Goal: Find specific page/section: Find specific page/section

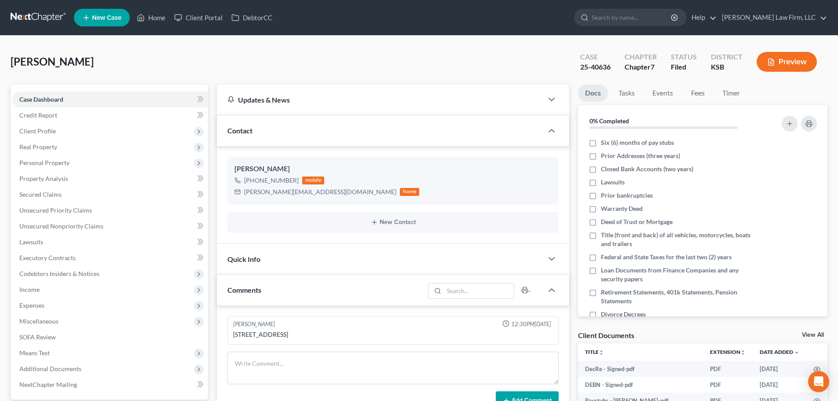
select select "0"
click at [155, 16] on link "Home" at bounding box center [150, 18] width 37 height 16
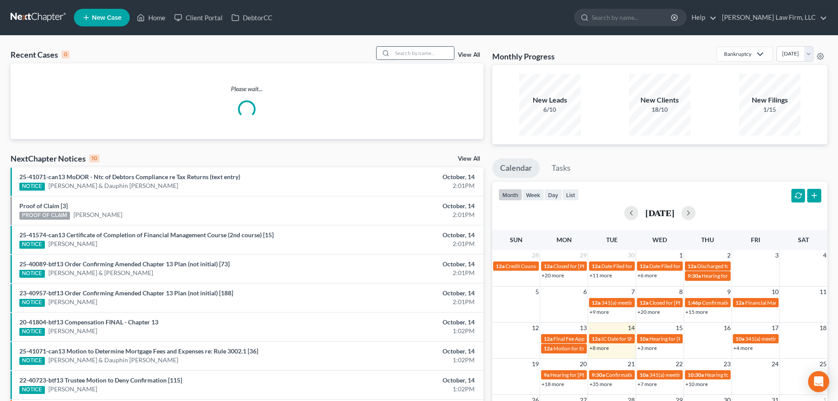
click at [419, 51] on input "search" at bounding box center [423, 53] width 62 height 13
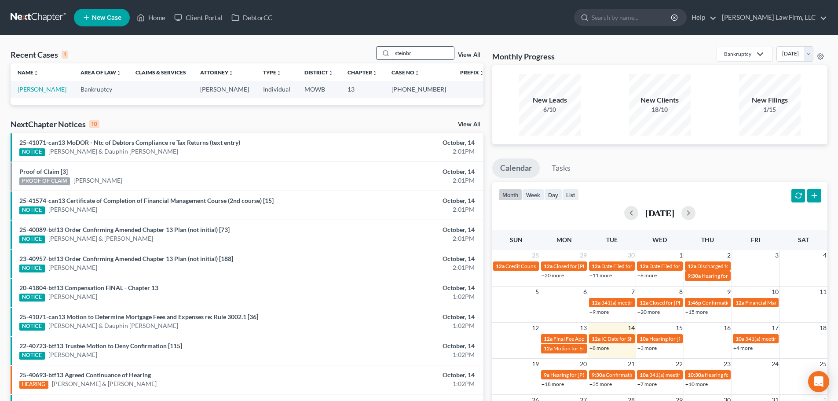
type input "steinbr"
click at [48, 87] on link "[PERSON_NAME]" at bounding box center [42, 88] width 49 height 7
select select "6"
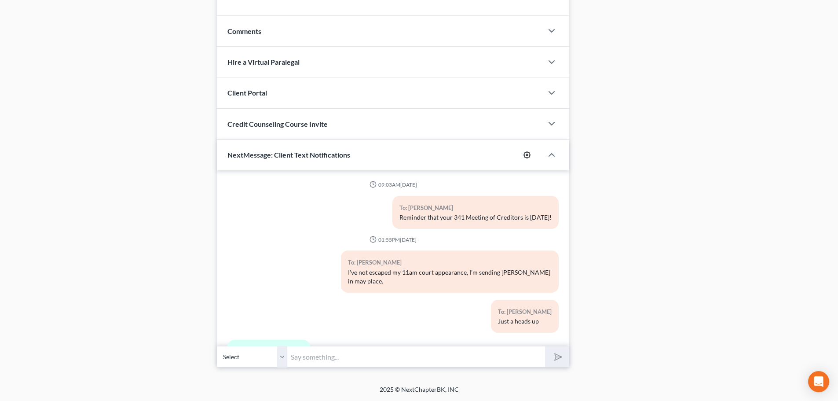
click at [525, 152] on icon "button" at bounding box center [527, 154] width 7 height 7
select select "4"
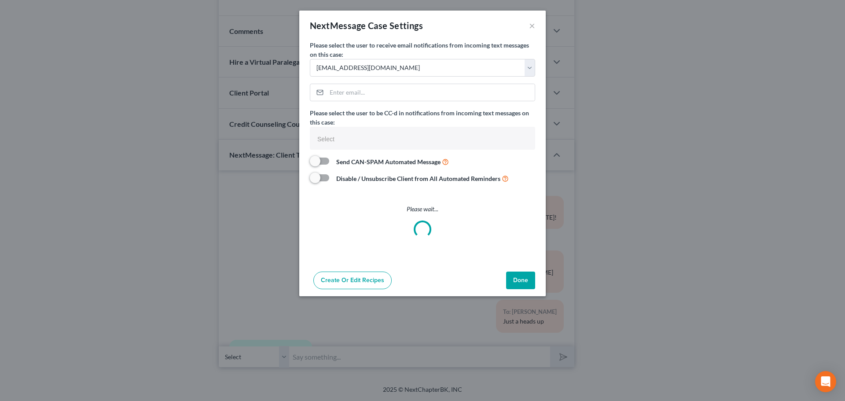
select select
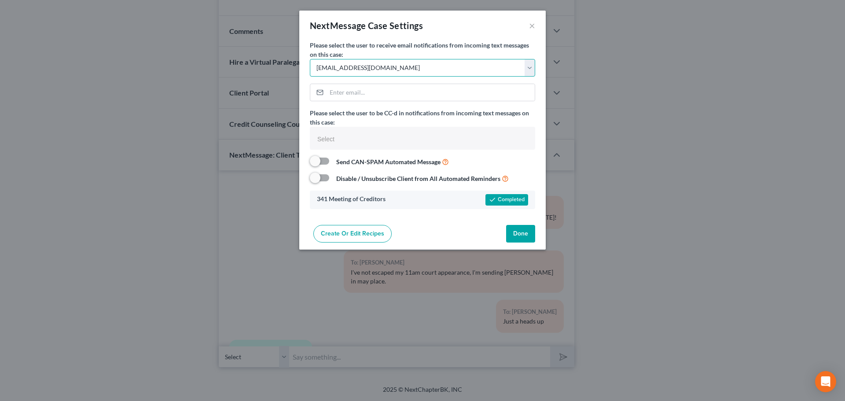
click at [529, 67] on select "Select [EMAIL_ADDRESS][DOMAIN_NAME] [EMAIL_ADDRESS][DOMAIN_NAME] [EMAIL_ADDRESS…" at bounding box center [422, 68] width 225 height 18
select select "3"
click at [310, 59] on select "Select [EMAIL_ADDRESS][DOMAIN_NAME] [EMAIL_ADDRESS][DOMAIN_NAME] [EMAIL_ADDRESS…" at bounding box center [422, 68] width 225 height 18
click at [516, 229] on button "Done" at bounding box center [520, 234] width 29 height 18
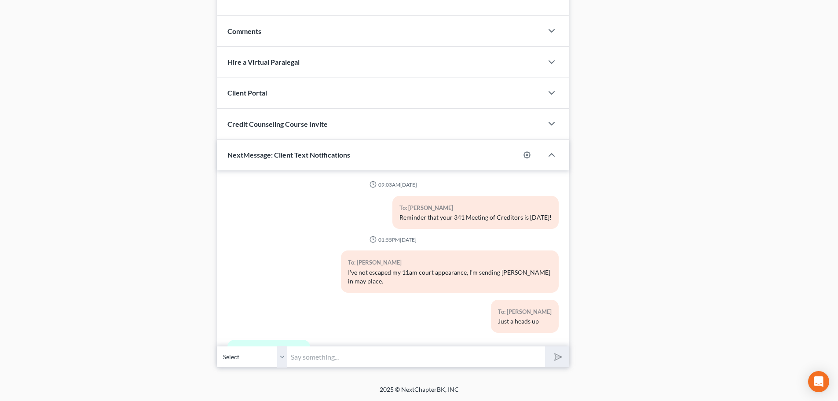
drag, startPoint x: 300, startPoint y: 361, endPoint x: 293, endPoint y: 358, distance: 8.5
click at [300, 361] on input "text" at bounding box center [416, 357] width 258 height 22
type input "[PERSON_NAME]"
